Goal: Navigation & Orientation: Find specific page/section

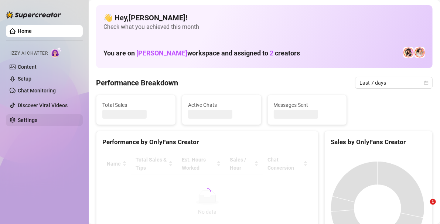
click at [33, 120] on link "Settings" at bounding box center [28, 120] width 20 height 6
drag, startPoint x: 33, startPoint y: 120, endPoint x: 27, endPoint y: 119, distance: 6.1
click at [33, 120] on link "Settings" at bounding box center [28, 120] width 20 height 6
click at [27, 119] on link "Settings" at bounding box center [28, 120] width 20 height 6
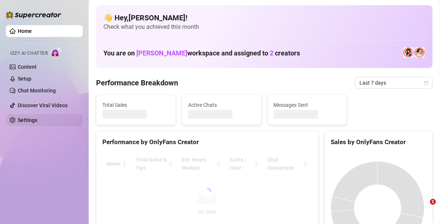
click at [27, 119] on link "Settings" at bounding box center [28, 120] width 20 height 6
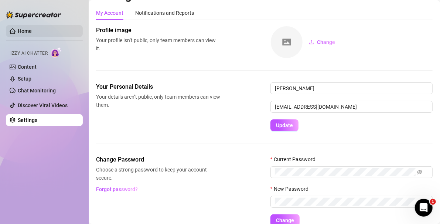
click at [31, 28] on link "Home" at bounding box center [25, 31] width 14 height 6
drag, startPoint x: 31, startPoint y: 27, endPoint x: 91, endPoint y: 112, distance: 103.2
click at [31, 28] on link "Home" at bounding box center [25, 31] width 14 height 6
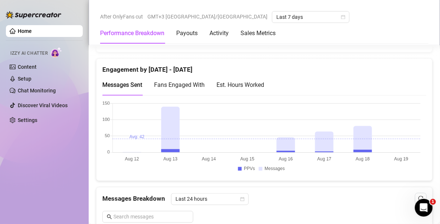
scroll to position [745, 0]
